Goal: Task Accomplishment & Management: Manage account settings

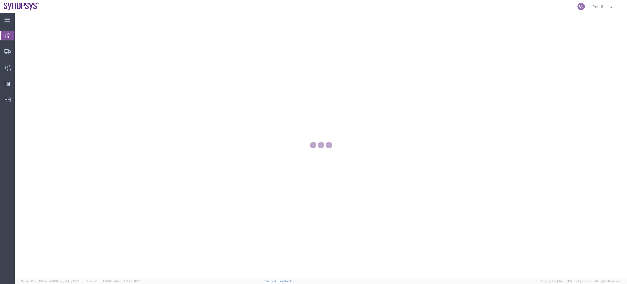
click at [579, 6] on icon at bounding box center [580, 6] width 7 height 7
click at [548, 7] on input "search" at bounding box center [497, 6] width 160 height 13
paste input "56649446"
type input "56649446"
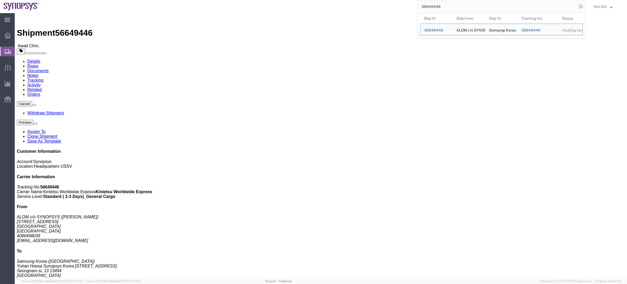
click div "1 Your Packaging Total weight: 2.00 LBS Dimensions: L 13.00 x W 11.00 x H 4.00 …"
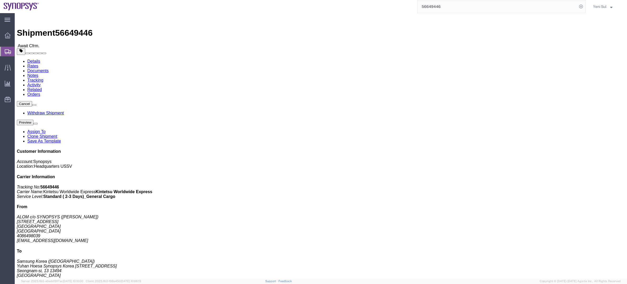
drag, startPoint x: 264, startPoint y: 89, endPoint x: 158, endPoint y: 54, distance: 111.1
click div "Ship From ALOM c/o SYNOPSYS ([PERSON_NAME]) [STREET_ADDRESS] [GEOGRAPHIC_DATA] …"
drag, startPoint x: 135, startPoint y: 50, endPoint x: 173, endPoint y: 81, distance: 49.2
click div "Ship To Samsung Korea ([GEOGRAPHIC_DATA]) Yuhan Hoesa Synopsys Korea [STREET_AD…"
click div "Ship From ALOM c/o SYNOPSYS ([PERSON_NAME]) [STREET_ADDRESS] [GEOGRAPHIC_DATA] …"
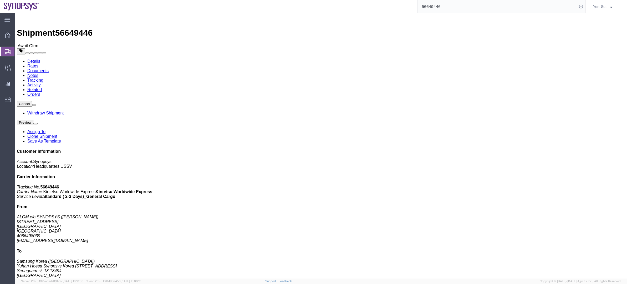
click div "Leg 1 - Air"
click div "Ship To Samsung Korea ([GEOGRAPHIC_DATA]) Yuhan Hoesa Synopsys Korea [STREET_AD…"
drag, startPoint x: 146, startPoint y: 50, endPoint x: 166, endPoint y: 63, distance: 23.7
click div "Ship To Samsung Korea ([GEOGRAPHIC_DATA]) Yuhan Hoesa Synopsys Korea [STREET_AD…"
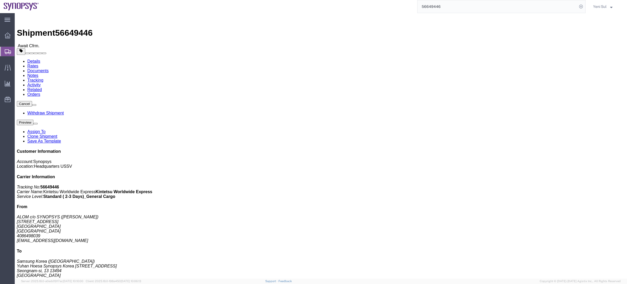
click address "Samsung Korea (Yeni Sul) Yuhan Hoesa Synopsys Korea N-[STREET_ADDRESS] 02 3404 …"
click h4 "Routing & Vehicle Information"
drag, startPoint x: 388, startPoint y: 215, endPoint x: 167, endPoint y: 110, distance: 244.4
click div "1 Your Packaging Total weight: 2.00 LBS Dimensions: L 13.00 x W 11.00 x H 4.00 …"
click div "Shipment Detail Ship From ALOM c/o SYNOPSYS ([PERSON_NAME]) [STREET_ADDRESS] [G…"
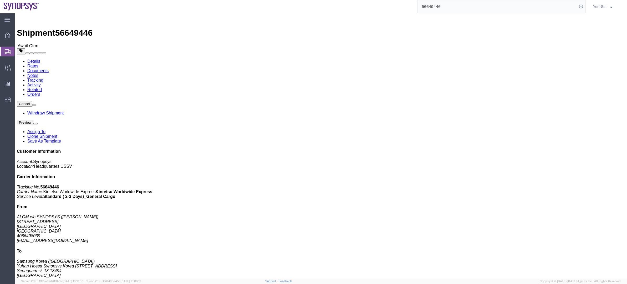
click address "ALOM c/o SYNOPSYS ([PERSON_NAME]) [STREET_ADDRESS] [GEOGRAPHIC_DATA] 4086498039…"
click div "Leg 1 - Air"
click div "Package Information Total shipment is made up of 1 packages containing 5 pieces…"
click link "Activity"
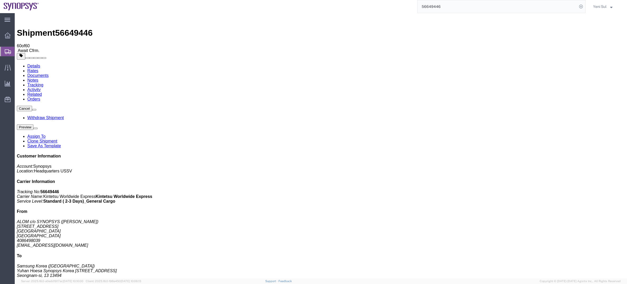
click at [24, 64] on div "Details Rates Documents Notes Tracking Activity Related Orders Cancel Withdraw …" at bounding box center [321, 211] width 608 height 295
click at [29, 64] on link "Details" at bounding box center [33, 66] width 13 height 4
click button
click div "Leg 1 - Air"
drag, startPoint x: 421, startPoint y: 160, endPoint x: 390, endPoint y: 171, distance: 32.3
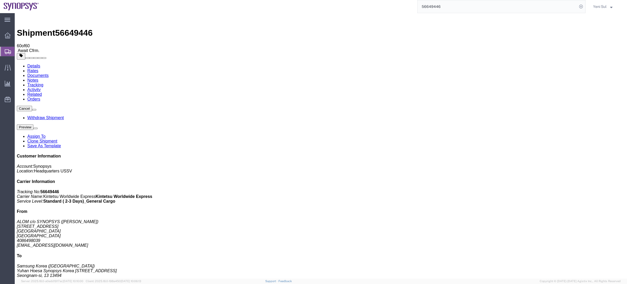
click div "1 Your Packaging Total weight: 2.00 LBS Dimensions: L 13.00 x W 11.00 x H 4.00 …"
click link "Clone Shipment"
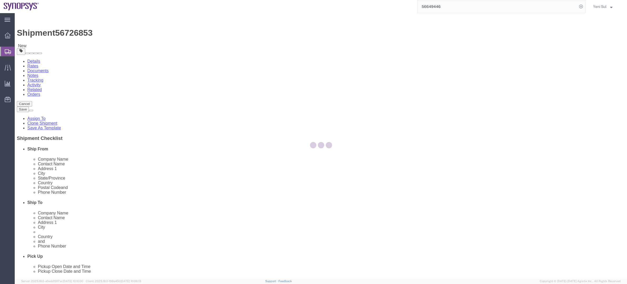
select select
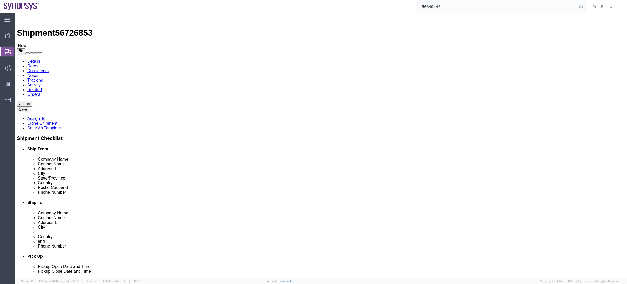
click input "Yuhan Hoesa Synopsys Korea [STREET_ADDRESS]"
drag, startPoint x: 477, startPoint y: 116, endPoint x: 300, endPoint y: 114, distance: 176.9
click div "Address [STREET_ADDRESS]"
type input "S"
type input "DSR Tower, Samsungjeonja-ro,"
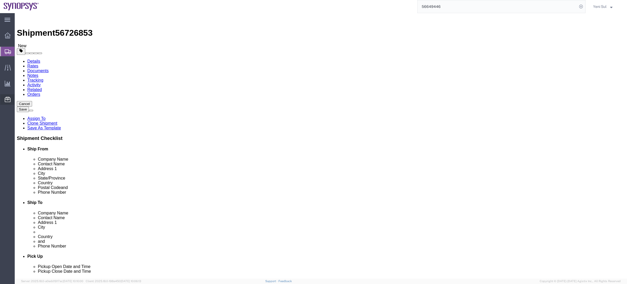
select select
click li "Pick Up Pickup Open Date and Time Pickup Close Date and Time"
click div "Cancel Save Assign To Clone Shipment Save As Template Shipment Checklist Ship F…"
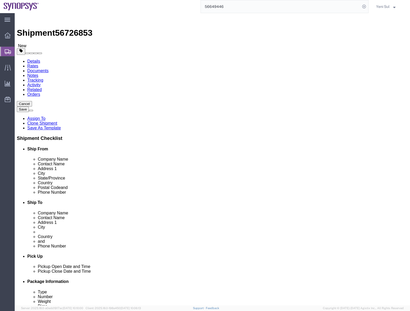
click input "DSR Tower, Samsungjeonja-ro,"
type input "DSR Tower, Samsungjeonja-ro,Hwaseong-si"
select select
drag, startPoint x: 277, startPoint y: 118, endPoint x: 255, endPoint y: 115, distance: 22.9
click input "DSR Tower, Samsungjeonja-ro,Hwaseong-si"
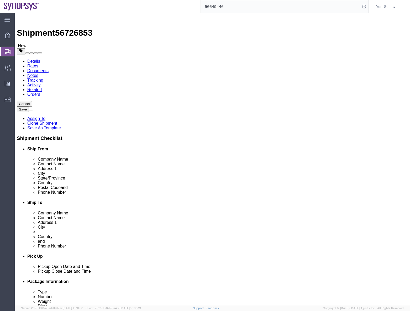
click input "DSR Tower, Samsungjeonja-ro"
type input "DSR Tower, 1-1 Samsungjeonja-ro"
select select
click input "Seongnam-si"
click div "City [GEOGRAPHIC_DATA]-si"
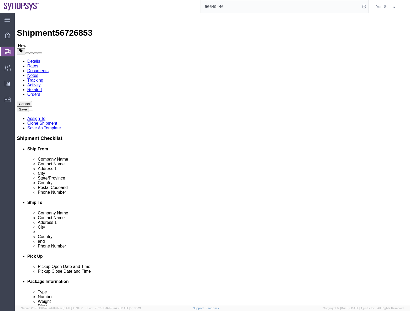
type input "Hwaseong-si"
select select
drag, startPoint x: 194, startPoint y: 163, endPoint x: 180, endPoint y: 162, distance: 14.5
click div "Location My Profile Location [GEOGRAPHIC_DATA] DE04 Agrate Brianza IT01 [GEOGRA…"
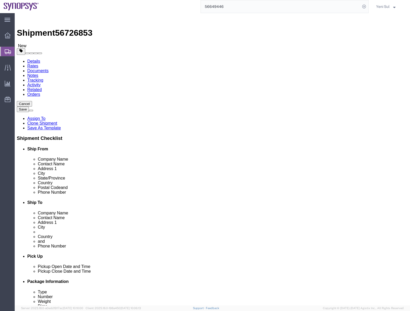
type input "18448"
select select
click div "Cancel Save Assign To Clone Shipment Save As Template Shipment Checklist Ship F…"
click input "text"
click div "Cancel Save Assign To Clone Shipment Save As Template Shipment Checklist Ship F…"
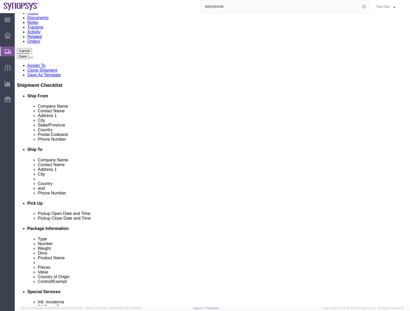
scroll to position [0, 0]
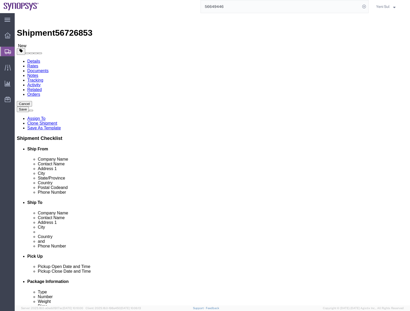
click button "Save"
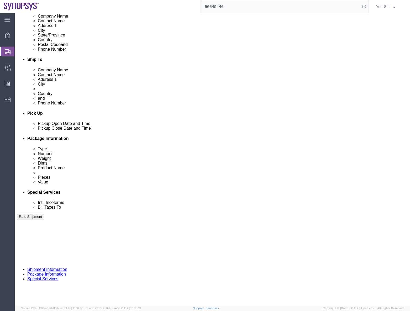
scroll to position [181, 0]
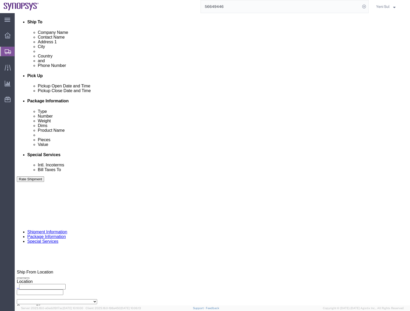
click button "Continue"
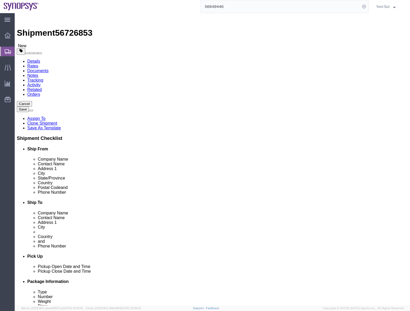
scroll to position [0, 0]
click div "1 x Your Packaging Package Type Select Bale(s) Basket(s) Bolt(s) Bottle(s) Buck…"
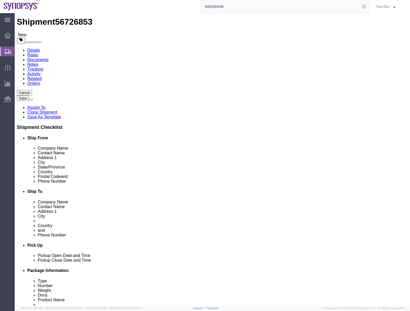
scroll to position [17, 0]
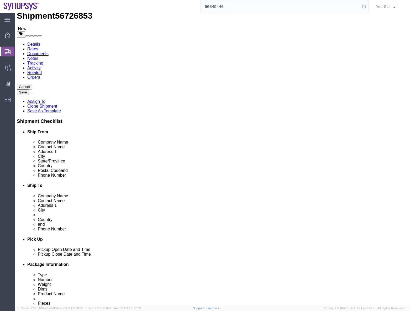
click button "Continue"
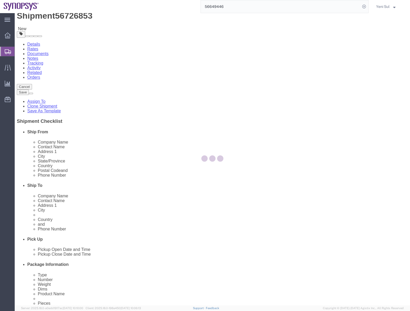
select select
select select "COSTCENTER"
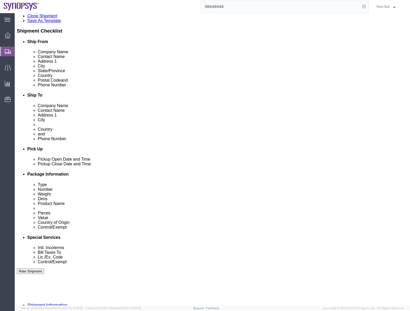
scroll to position [137, 0]
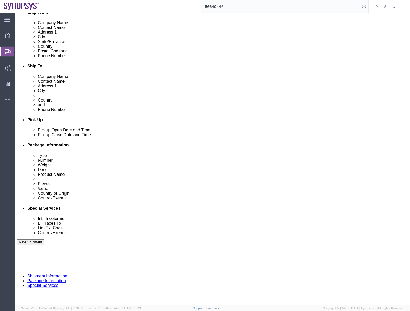
click div "Intl. Incoterms Select Carriage Insurance Paid Carriage Paid To Cost and Freigh…"
click select "Select Carriage Insurance Paid Carriage Paid To Cost and Freight Cost Insurance…"
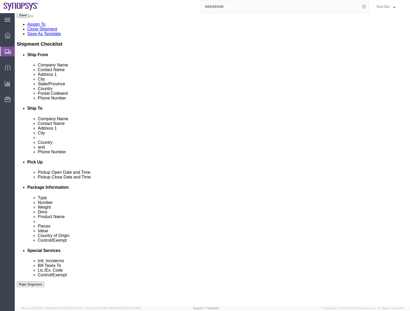
scroll to position [41, 0]
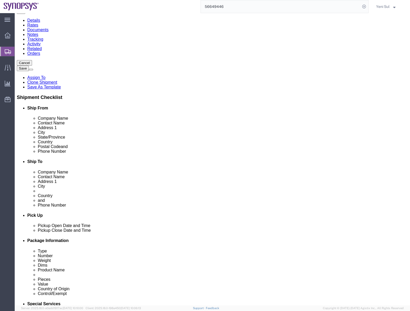
click select "Select Carriage Insurance Paid Carriage Paid To Cost and Freight Cost Insurance…"
select select "DAP"
click select "Select Carriage Insurance Paid Carriage Paid To Cost and Freight Cost Insurance…"
select select "SHIP"
select select "RCPN"
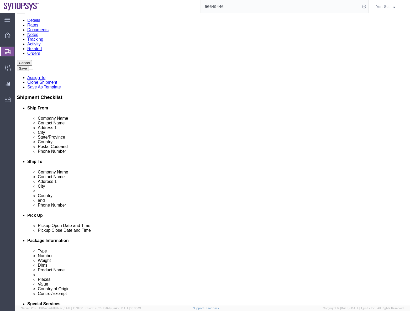
click div "Billing Location Select Select My Profile Location [GEOGRAPHIC_DATA] DE04 Agrat…"
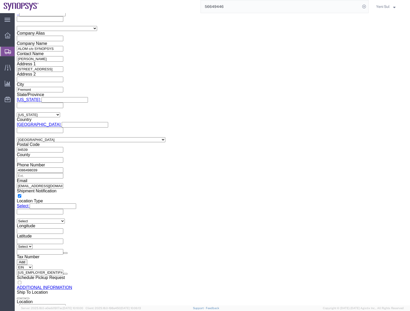
scroll to position [418, 0]
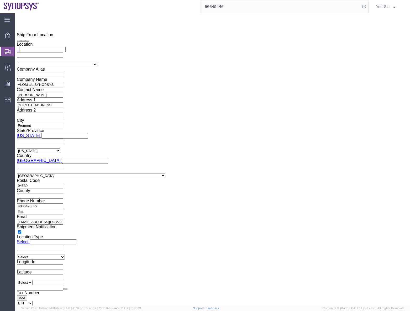
type input "kr02"
select select "63142"
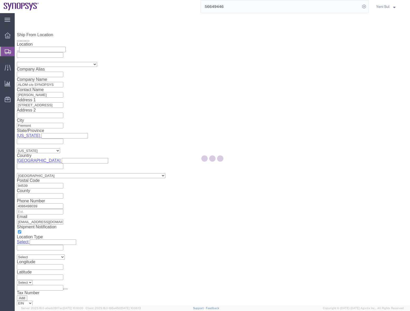
type input "[PERSON_NAME] Synopsys Korea"
type input "N-5F [GEOGRAPHIC_DATA]"
select select "KR"
select select
type input "235 Pangyoyeok-ro Bundang-gu"
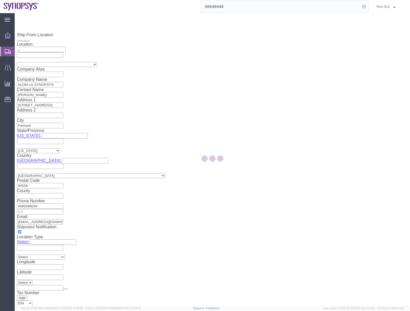
type input "Seongnam-si"
type input "13494"
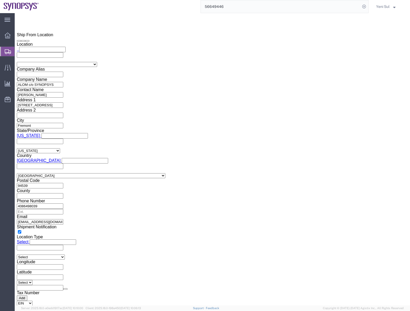
select select "13"
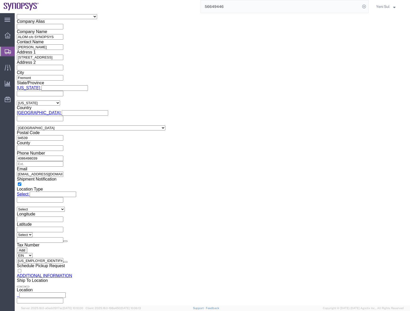
drag, startPoint x: 114, startPoint y: 132, endPoint x: 44, endPoint y: 132, distance: 69.6
click div "Company Name Yuhan Hoesa Synopsys Korea"
type input "Synopsys Korea Inc"
click input "text"
type input "Yeni Sul"
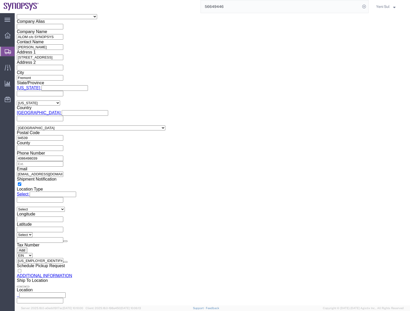
click input "text"
type input "0234042700"
type input "12574"
click div "Requester Info"
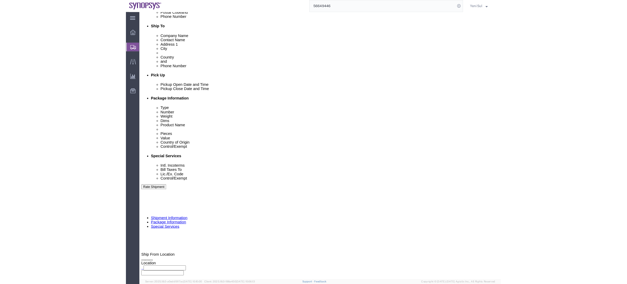
scroll to position [132, 0]
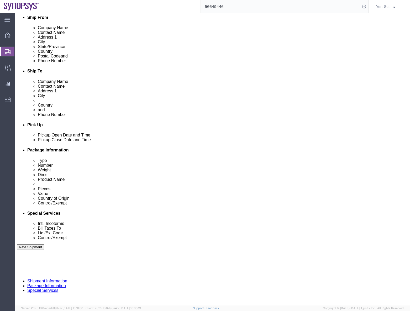
click button "Save"
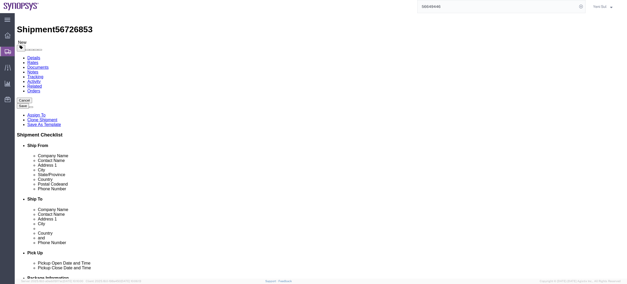
scroll to position [0, 0]
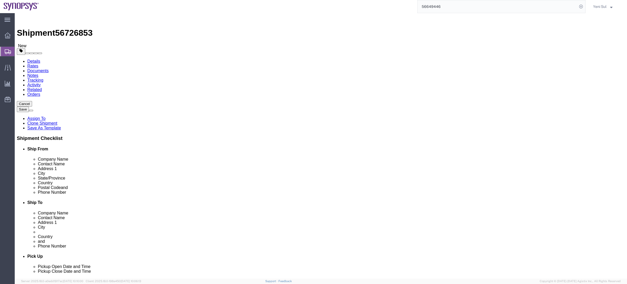
click link "Shipment Information"
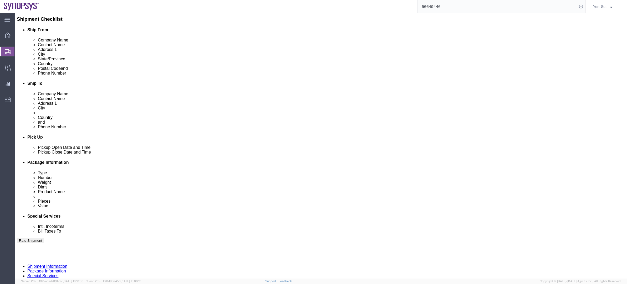
scroll to position [203, 0]
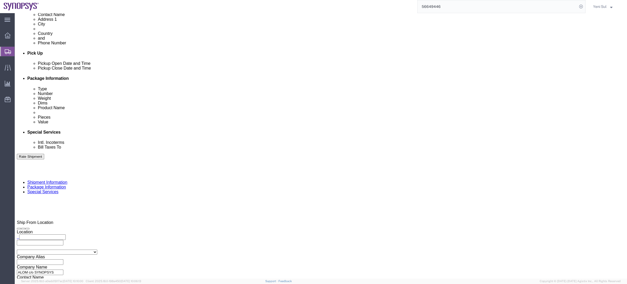
click button "Save"
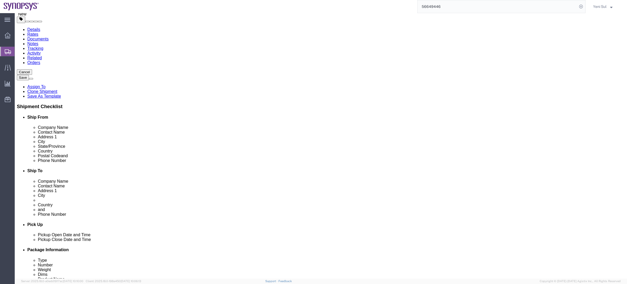
scroll to position [0, 0]
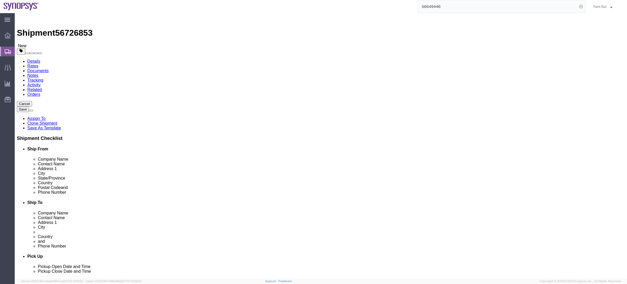
drag, startPoint x: 351, startPoint y: 44, endPoint x: 145, endPoint y: 13, distance: 208.6
click div "Shipment Information Package Information Special Services"
click link "Documents"
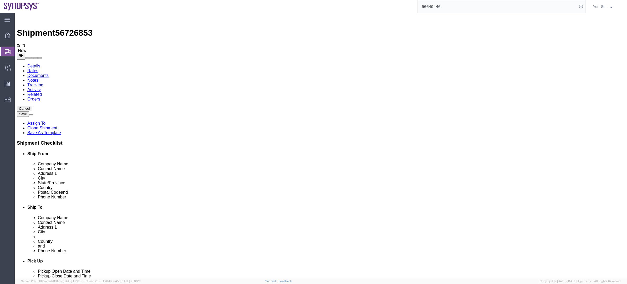
drag, startPoint x: 142, startPoint y: 190, endPoint x: 116, endPoint y: 150, distance: 48.2
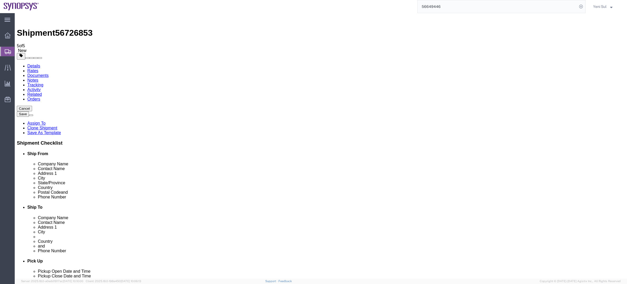
drag, startPoint x: 22, startPoint y: 88, endPoint x: 21, endPoint y: 94, distance: 5.8
checkbox input "false"
checkbox input "true"
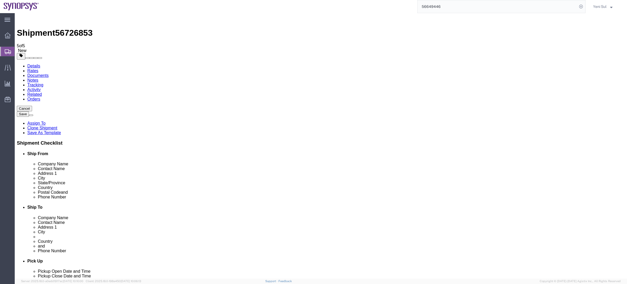
checkbox input "true"
checkbox input "false"
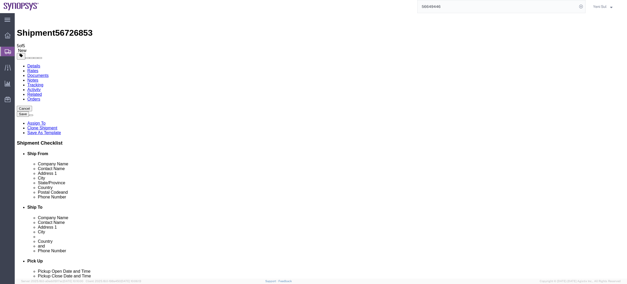
checkbox input "true"
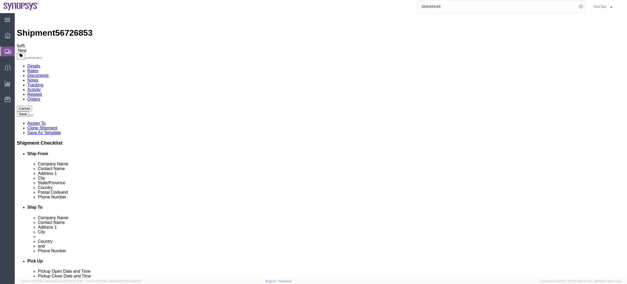
checkbox input "true"
drag, startPoint x: 255, startPoint y: 189, endPoint x: 168, endPoint y: 23, distance: 187.7
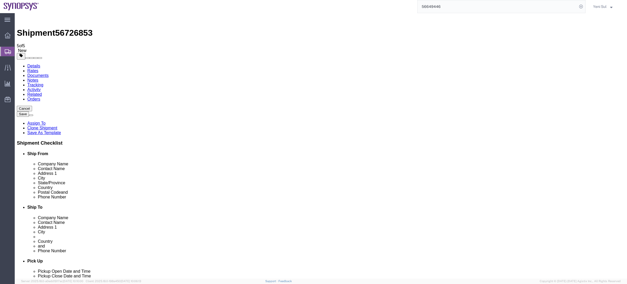
checkbox input "false"
checkbox input "true"
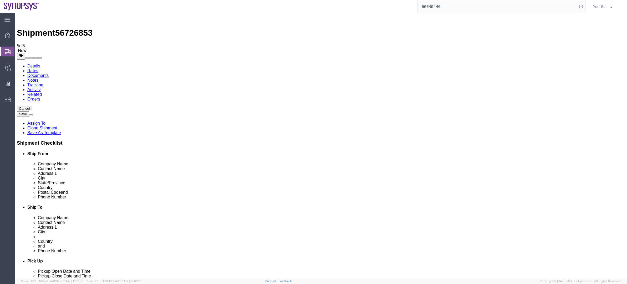
checkbox input "false"
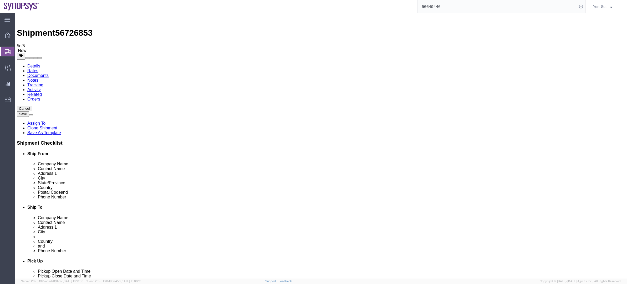
checkbox input "true"
drag, startPoint x: 303, startPoint y: 204, endPoint x: 434, endPoint y: 147, distance: 143.6
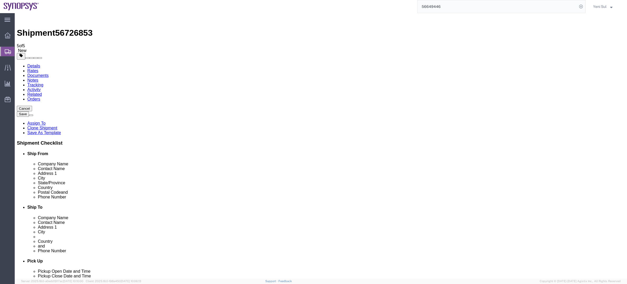
click at [31, 64] on link "Details" at bounding box center [33, 66] width 13 height 4
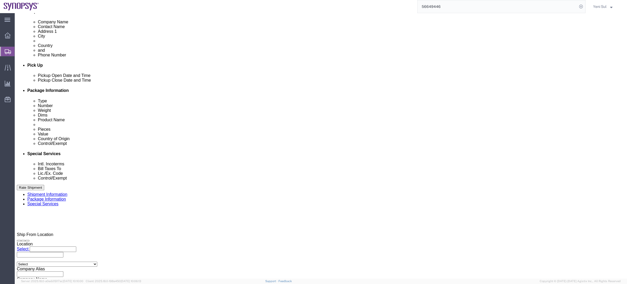
scroll to position [203, 0]
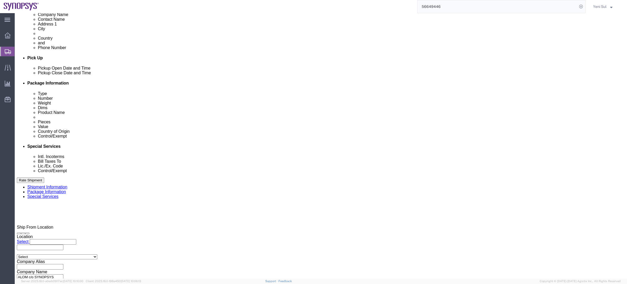
click select "Select Airplane"
drag, startPoint x: 33, startPoint y: 214, endPoint x: 32, endPoint y: 219, distance: 4.9
click select "Select Airplane"
select select "APLN"
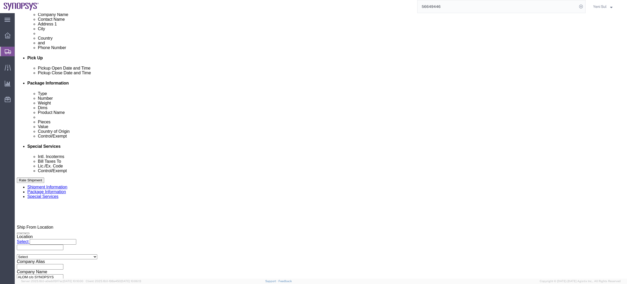
click select "Select Airplane"
click div "Previous Continue"
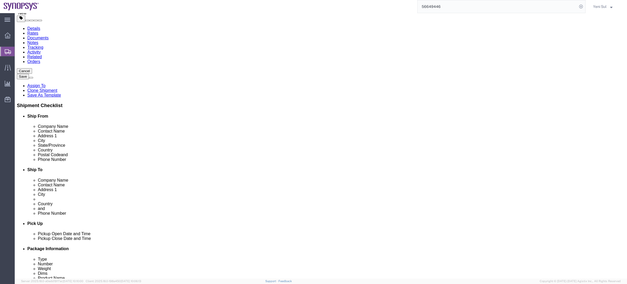
scroll to position [0, 0]
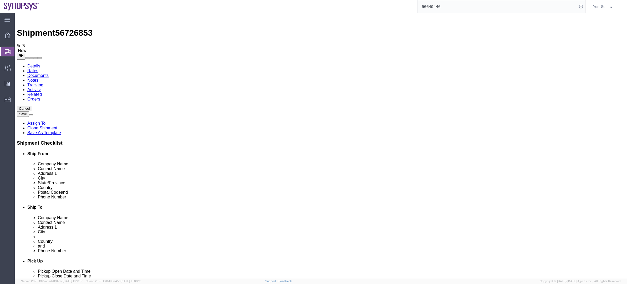
click button "Save"
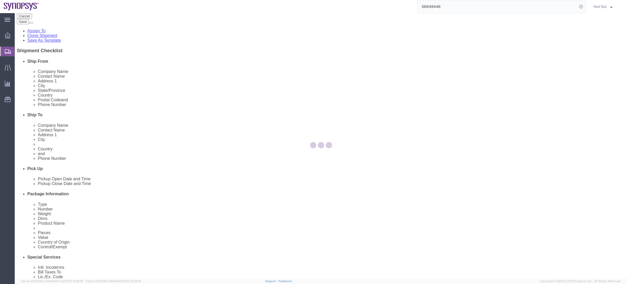
scroll to position [119, 0]
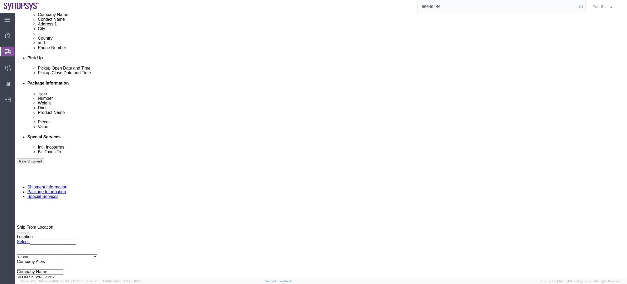
click button "Continue"
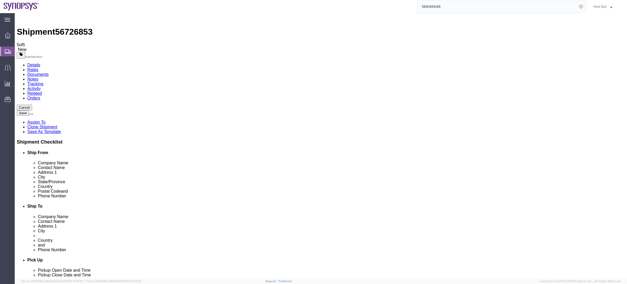
scroll to position [0, 0]
click div "1 x Your Packaging Package Type Select Bale(s) Basket(s) Bolt(s) Bottle(s) Buck…"
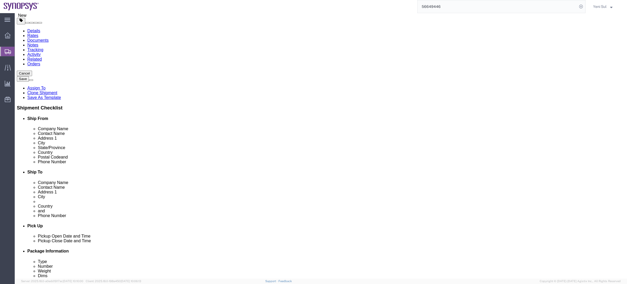
click button "Continue"
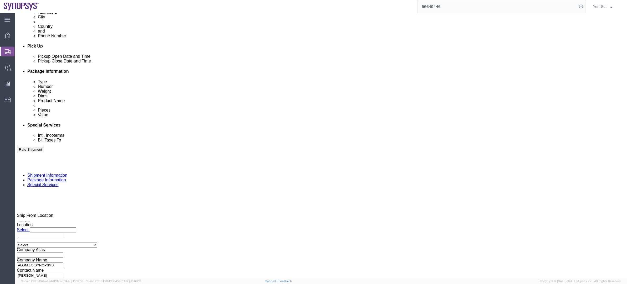
scroll to position [213, 0]
click div "Rate Shipment"
click button "Rate Shipment"
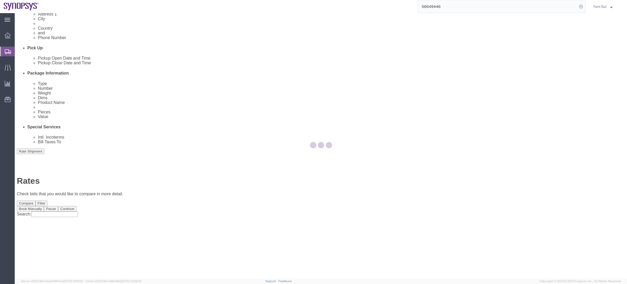
scroll to position [0, 0]
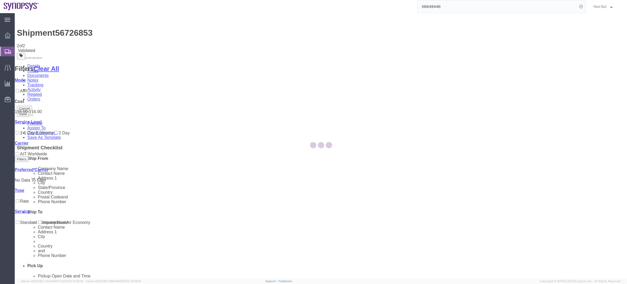
drag, startPoint x: 198, startPoint y: 231, endPoint x: 122, endPoint y: 63, distance: 184.0
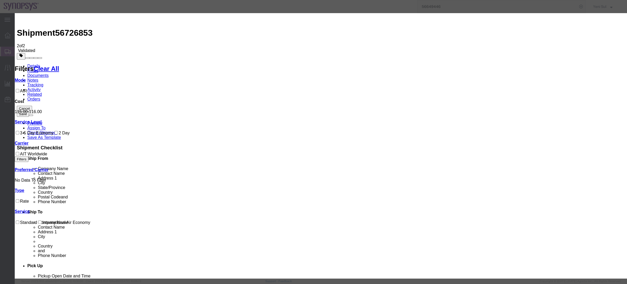
select select "62"
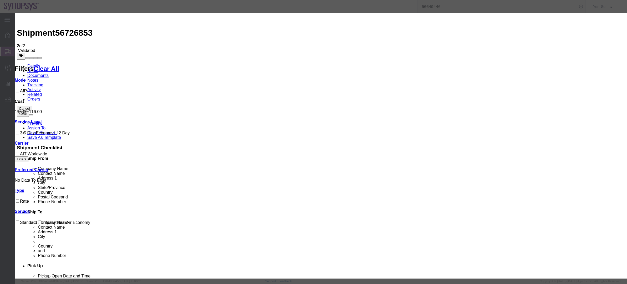
select select "34444"
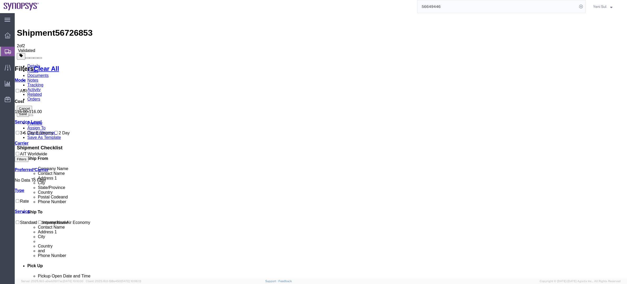
drag, startPoint x: 297, startPoint y: 176, endPoint x: 279, endPoint y: 188, distance: 21.9
drag, startPoint x: 161, startPoint y: 162, endPoint x: 161, endPoint y: 156, distance: 6.8
drag, startPoint x: 222, startPoint y: 167, endPoint x: 197, endPoint y: 121, distance: 51.8
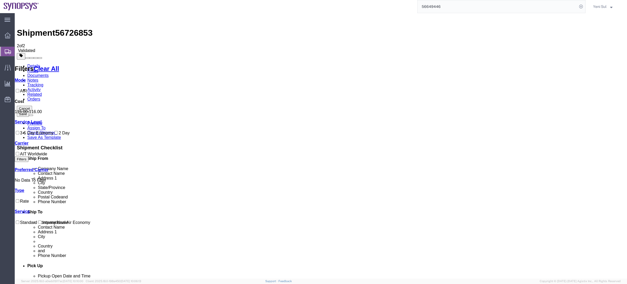
click at [36, 64] on link "Details" at bounding box center [33, 66] width 13 height 4
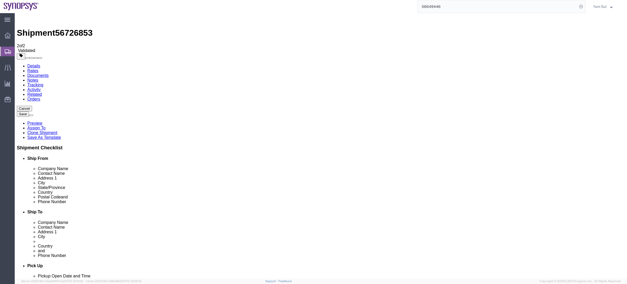
drag, startPoint x: 563, startPoint y: 13, endPoint x: 565, endPoint y: 16, distance: 3.4
click div "Cancel Save [GEOGRAPHIC_DATA] Assign To Clone Shipment Save As Template"
drag, startPoint x: 566, startPoint y: 18, endPoint x: 542, endPoint y: 19, distance: 23.7
click button "Cancel"
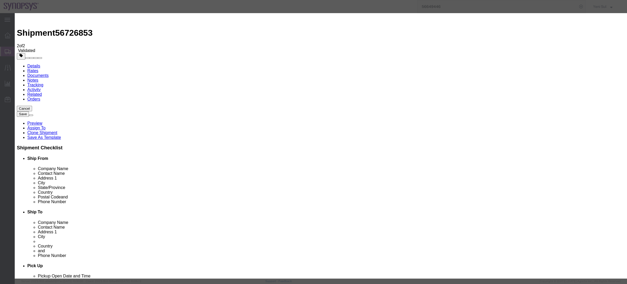
click button "button"
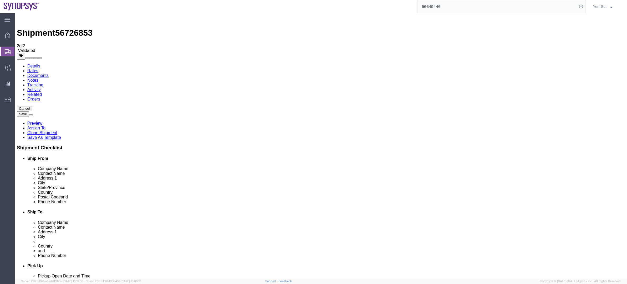
drag, startPoint x: 366, startPoint y: 22, endPoint x: 359, endPoint y: 170, distance: 148.4
click ul "Details Rates Documents Notes Tracking Activity Related Orders"
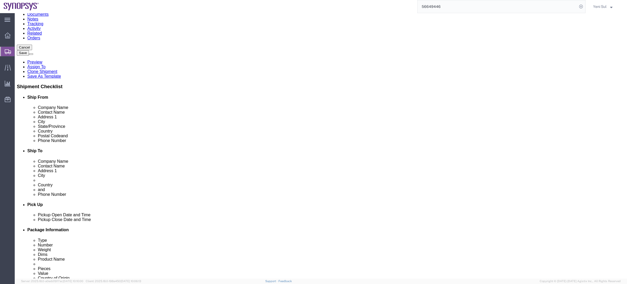
scroll to position [36, 0]
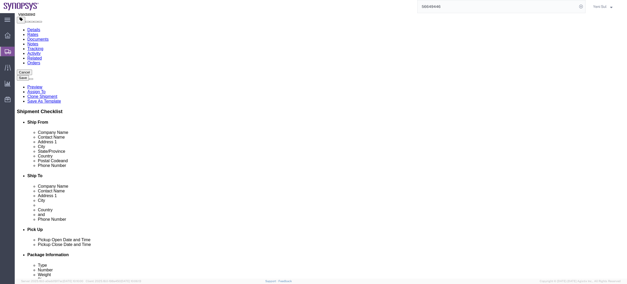
click icon
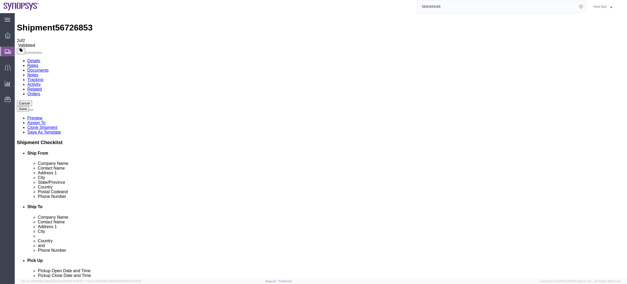
click icon
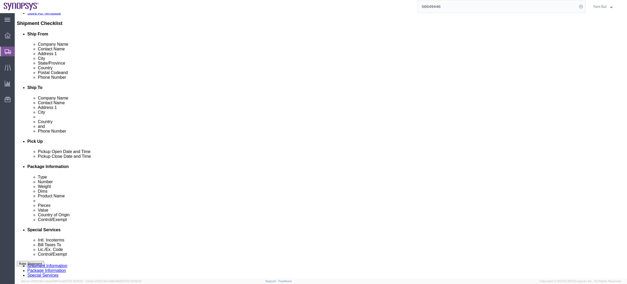
scroll to position [244, 0]
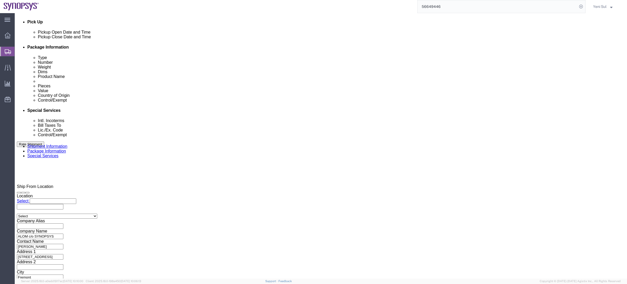
click link
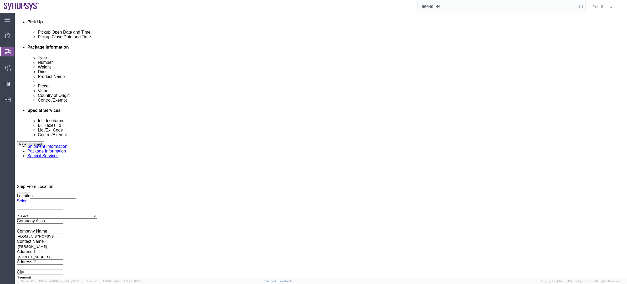
click link
type input "[EMAIL_ADDRESS][DOMAIN_NAME]"
click link
type input "Enter Email Address"
click button "Save"
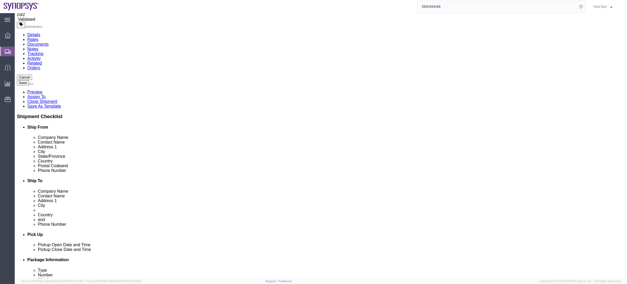
scroll to position [0, 0]
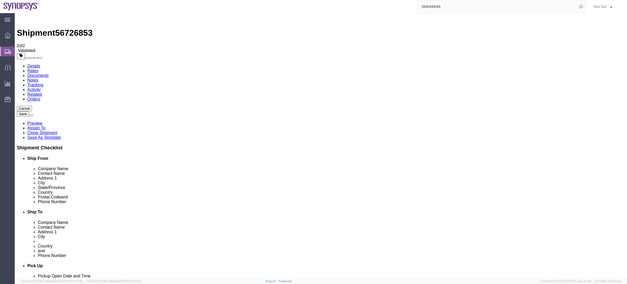
click link "Shipment Information"
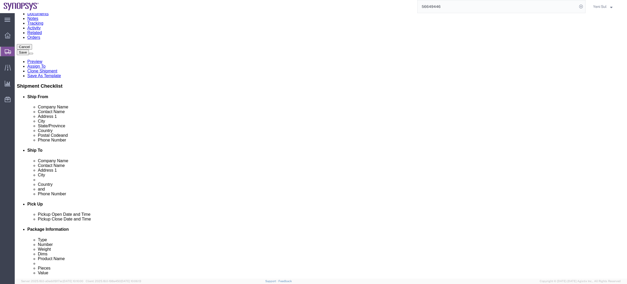
scroll to position [95, 0]
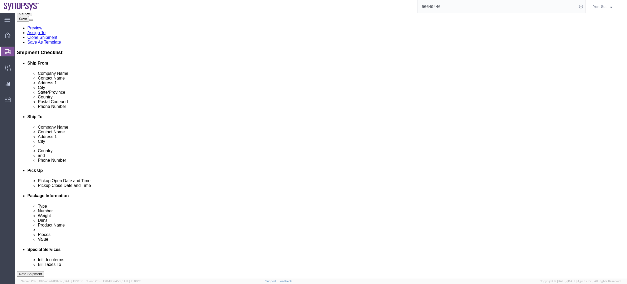
drag, startPoint x: 72, startPoint y: 91, endPoint x: 67, endPoint y: 91, distance: 5.3
click div "Email [EMAIL_ADDRESS][DOMAIN_NAME]"
click input "checkbox"
checkbox input "false"
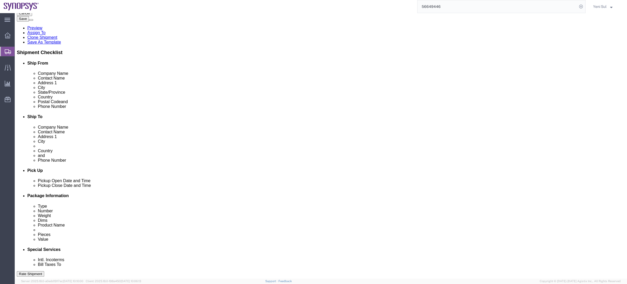
click button "Save"
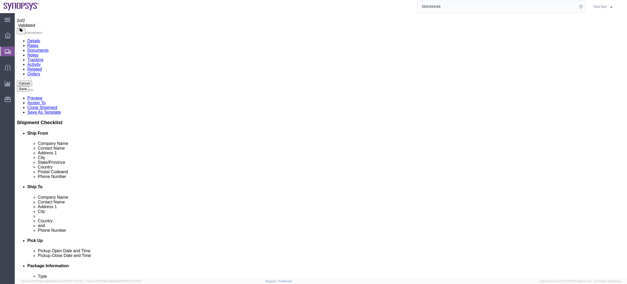
scroll to position [0, 0]
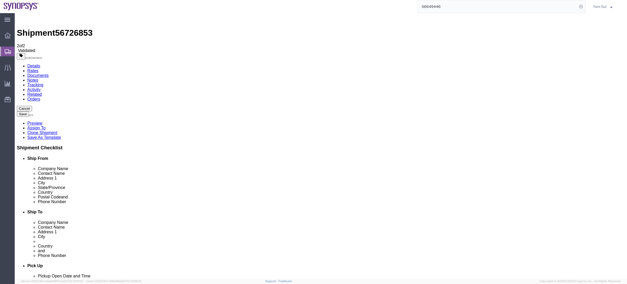
click button "Cancel"
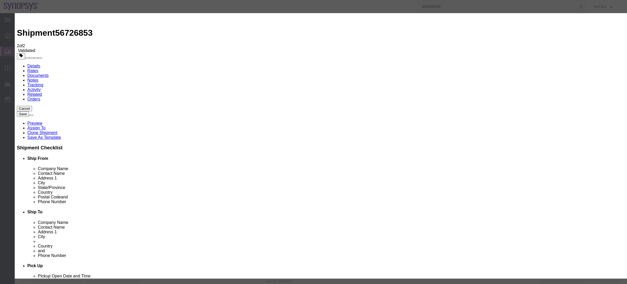
click button "Yes"
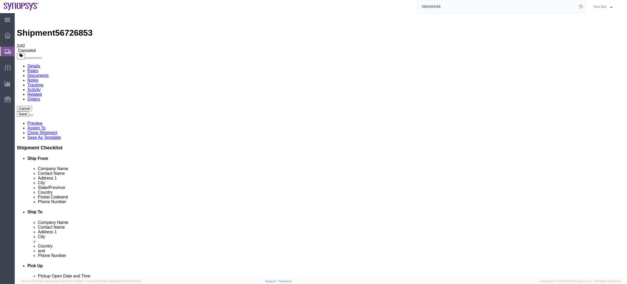
click div "1 Your Packaging Total weight: 2.00 LBS Dimensions: L 13.00 x W 11.00 x H 4.00 …"
click address "Samsung Korea (Yeni Sul) [GEOGRAPHIC_DATA], 1-1 Samsungjeonja-ro Hwaseong-si, 1…"
click at [0, 0] on span "Shipment Manager" at bounding box center [0, 0] width 0 height 0
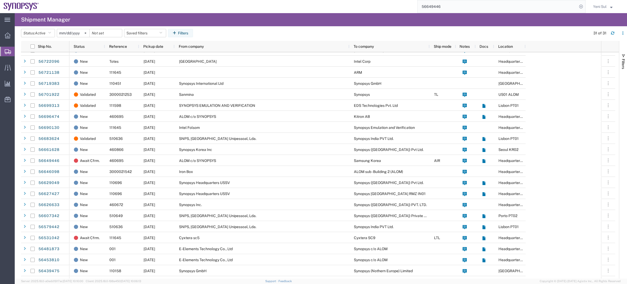
scroll to position [20, 0]
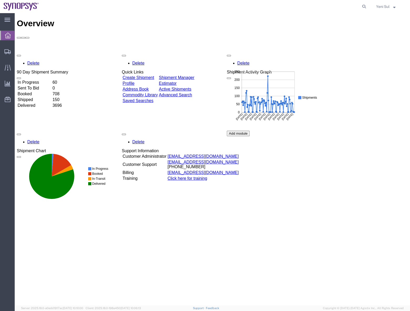
click at [285, 303] on div "Overview Delete 90 Day Shipment Summary In Progress 60 Sent To Bid 0 Booked 708…" at bounding box center [213, 165] width 392 height 293
click at [359, 3] on agx-global-search at bounding box center [285, 6] width 168 height 13
click at [365, 5] on icon at bounding box center [364, 6] width 7 height 7
click at [346, 6] on input "search" at bounding box center [281, 6] width 160 height 13
paste input "56649446"
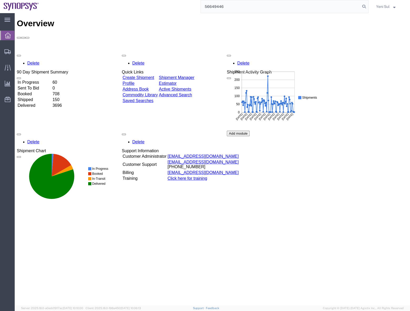
type input "56649446"
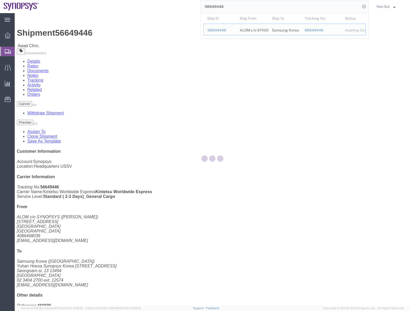
click at [213, 232] on div at bounding box center [213, 159] width 396 height 293
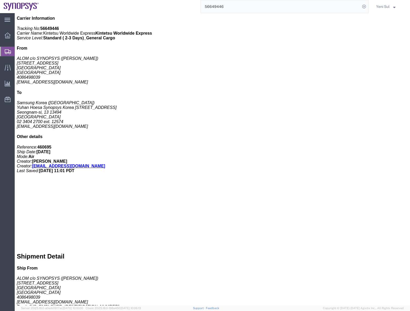
scroll to position [188, 0]
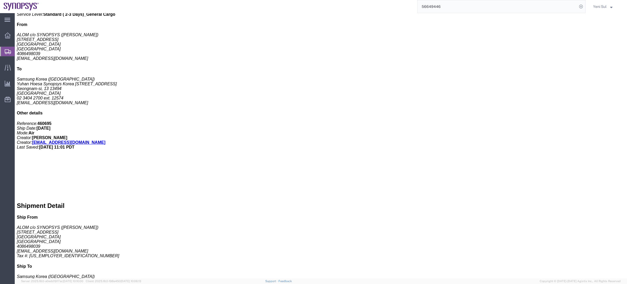
click div "1 Your Packaging Total weight: 2.00 LBS Dimensions: L 13.00 x W 11.00 x H 4.00 …"
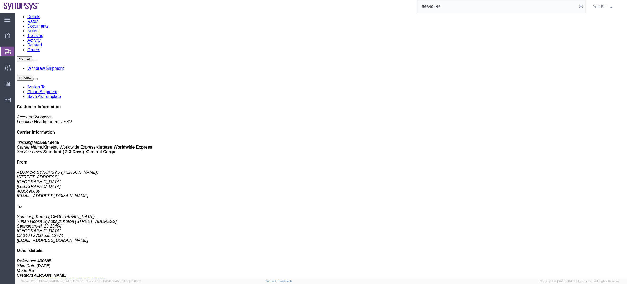
scroll to position [39, 0]
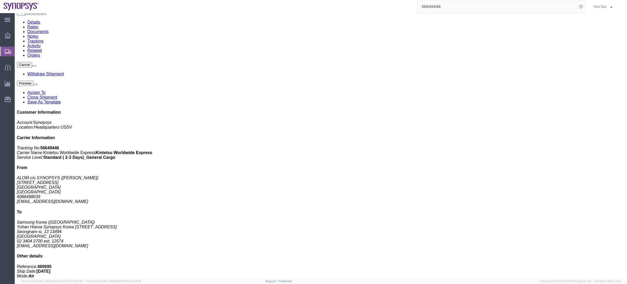
click link "Documents"
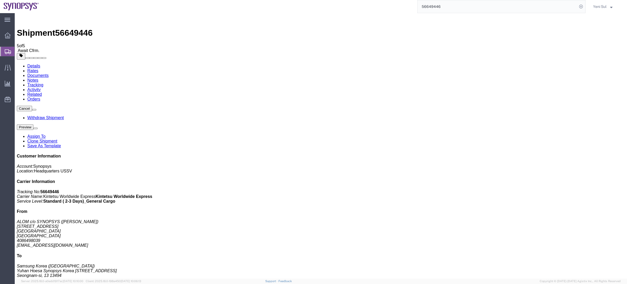
drag, startPoint x: 81, startPoint y: 114, endPoint x: 262, endPoint y: 16, distance: 205.5
click at [27, 64] on link "Details" at bounding box center [33, 66] width 13 height 4
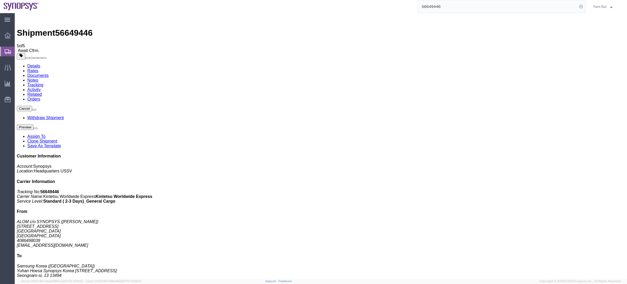
click div "Leg 1 - Air"
drag, startPoint x: 147, startPoint y: 60, endPoint x: 192, endPoint y: 97, distance: 58.3
click address "Samsung Korea (Yeni Sul) Yuhan Hoesa Synopsys Korea N-[STREET_ADDRESS] 02 3404 …"
drag, startPoint x: 192, startPoint y: 97, endPoint x: 259, endPoint y: 112, distance: 68.4
click h4 "Routing & Vehicle Information"
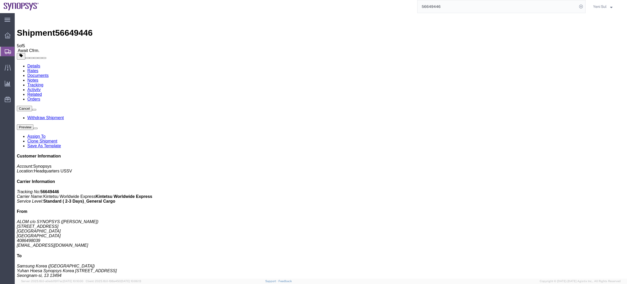
click button "button"
click div "Leg 1 - Air"
click div "Shipment Detail Ship From ALOM c/o SYNOPSYS (Nirali Trivedi) 48105 Warm Springs…"
click link "Rates"
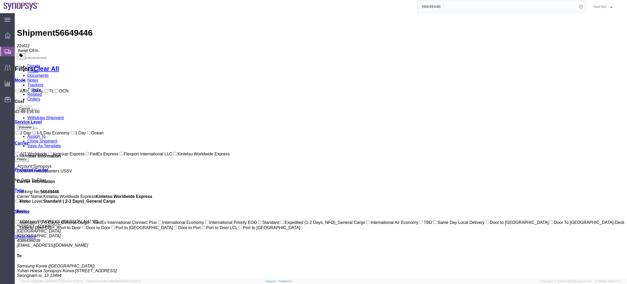
click at [28, 64] on link "Details" at bounding box center [33, 66] width 13 height 4
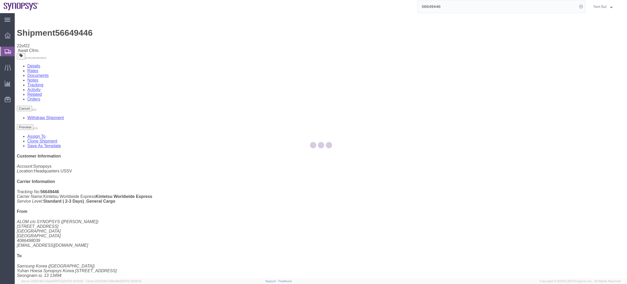
click at [99, 31] on div at bounding box center [321, 146] width 612 height 266
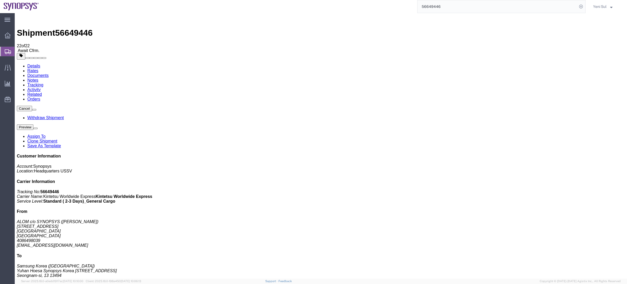
click link "Notes"
click at [34, 64] on link "Details" at bounding box center [33, 66] width 13 height 4
click div "1 Your Packaging Total weight: 2.00 LBS Dimensions: L 13.00 x W 11.00 x H 4.00 …"
drag, startPoint x: 373, startPoint y: 162, endPoint x: 477, endPoint y: 69, distance: 139.1
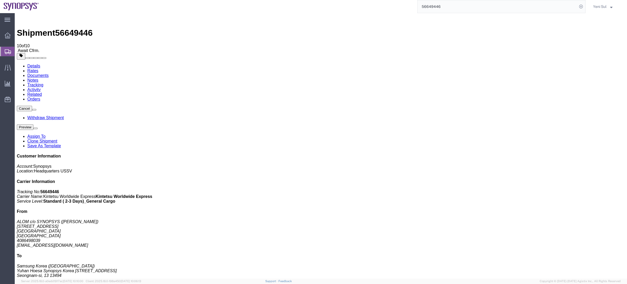
click div "1 Your Packaging Total weight: 2.00 LBS Dimensions: L 13.00 x W 11.00 x H 4.00 …"
click button
click div "1 Your Packaging Total weight: 2.00 LBS Dimensions: L 13.00 x W 11.00 x H 4.00 …"
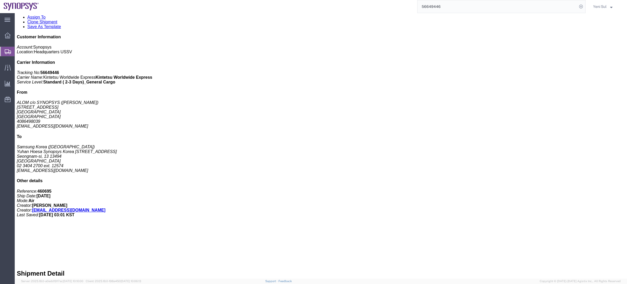
scroll to position [209, 0]
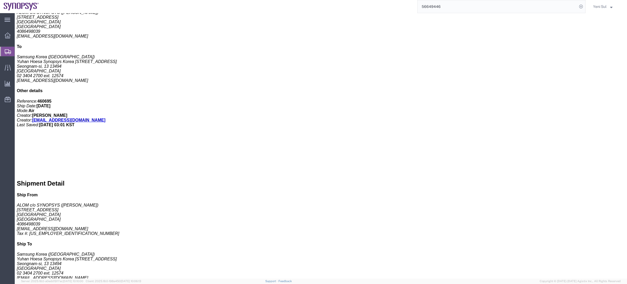
click div "Handling Options Hold at Location Return Options Billing Cost Center: US01, SDG…"
drag, startPoint x: 317, startPoint y: 257, endPoint x: 301, endPoint y: 184, distance: 75.0
click div "Shipment Detail Ship From ALOM c/o SYNOPSYS (Nirali Trivedi) 48105 Warm Springs…"
click div "Handling Options Hold at Location Return Options Billing Cost Center: US01, SDG…"
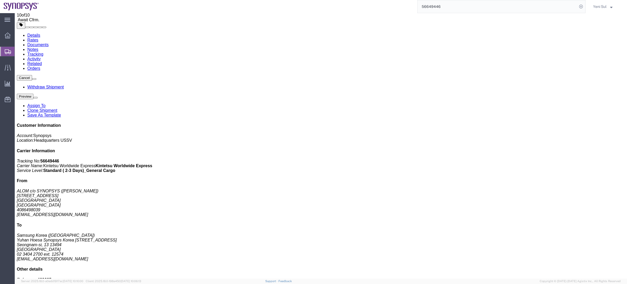
scroll to position [0, 0]
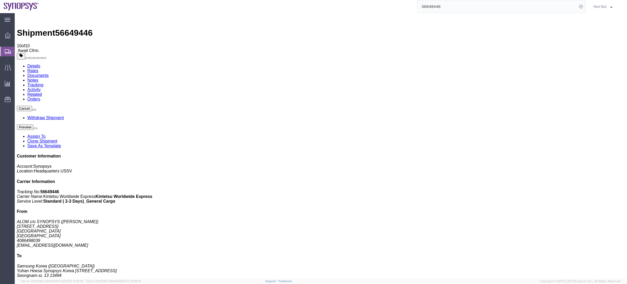
click address "Samsung Korea (Yeni Sul) Yuhan Hoesa Synopsys Korea N-[STREET_ADDRESS] 02 3404 …"
click span "button"
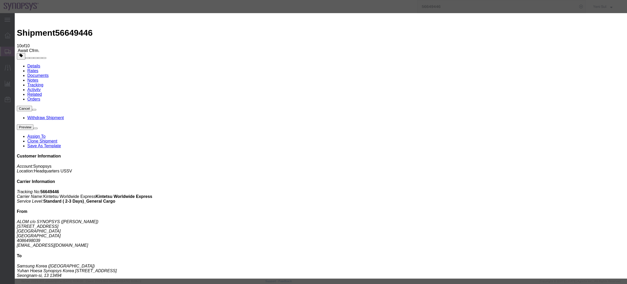
click icon "button"
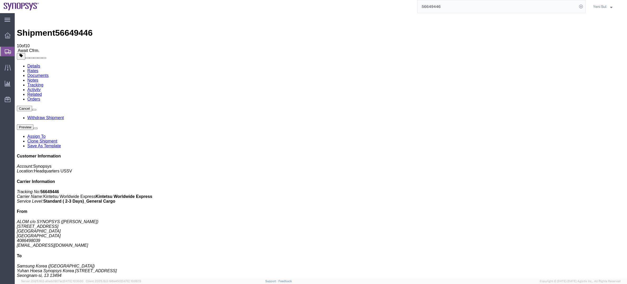
drag, startPoint x: 364, startPoint y: 144, endPoint x: 269, endPoint y: 112, distance: 100.3
click div "Package Information Total shipment is made up of 1 packages containing 5 pieces…"
click div "Shipment Detail Ship From ALOM c/o SYNOPSYS (Nirali Trivedi) 48105 Warm Springs…"
click span "button"
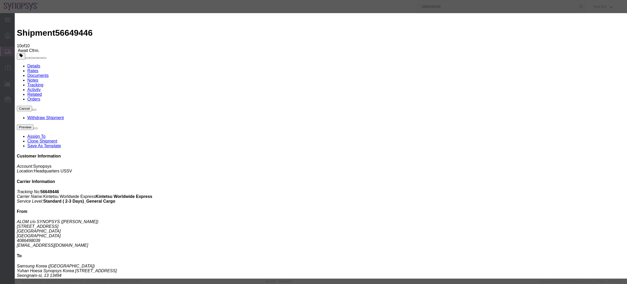
click button "button"
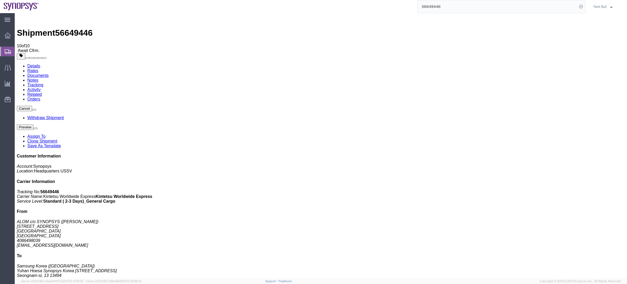
click button "button"
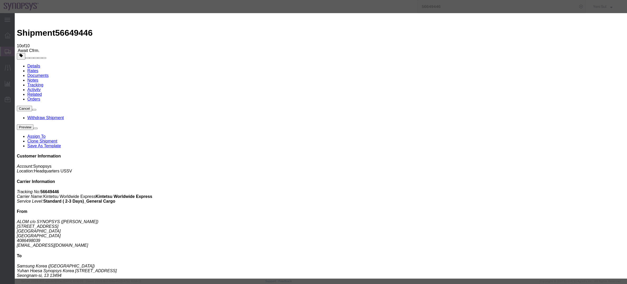
click icon "button"
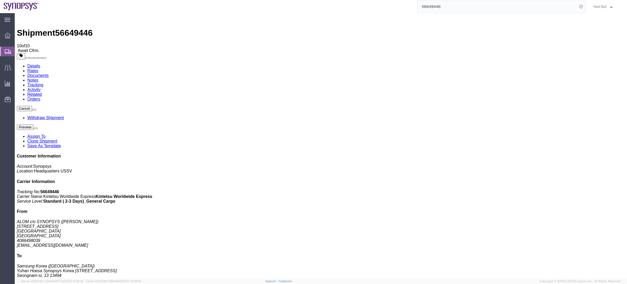
drag, startPoint x: 114, startPoint y: 107, endPoint x: 97, endPoint y: 73, distance: 38.1
click div "Leg 1 - Air"
click link "Rates"
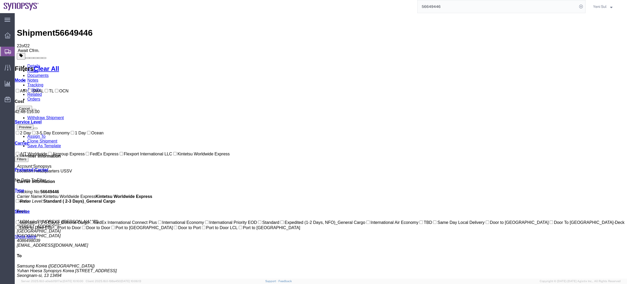
click at [32, 64] on link "Details" at bounding box center [33, 66] width 13 height 4
